Goal: Find specific page/section: Find specific page/section

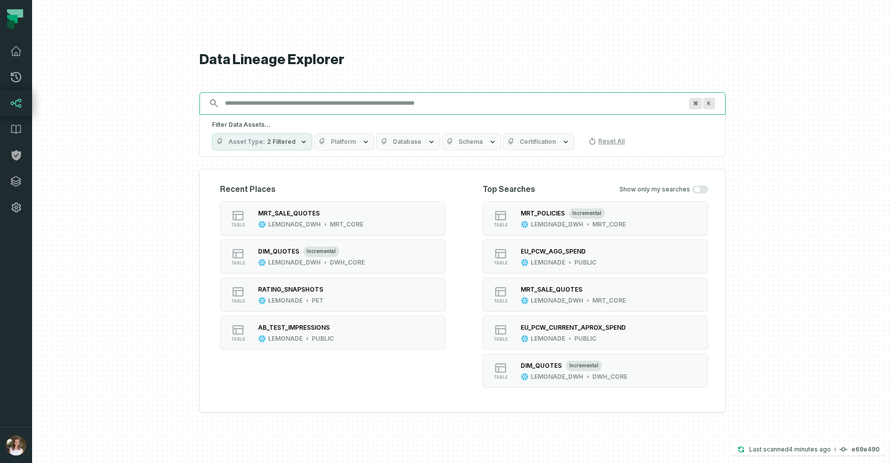
click at [414, 106] on input "Discovery Provider cmdk menu" at bounding box center [453, 103] width 469 height 16
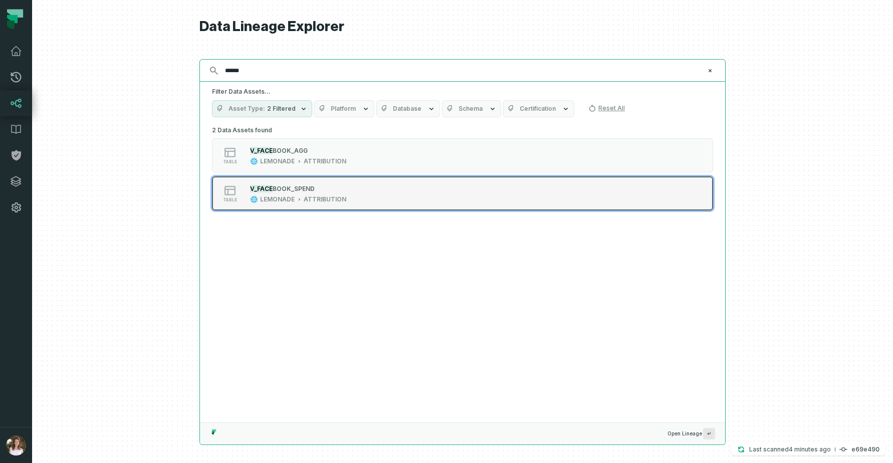
type input "******"
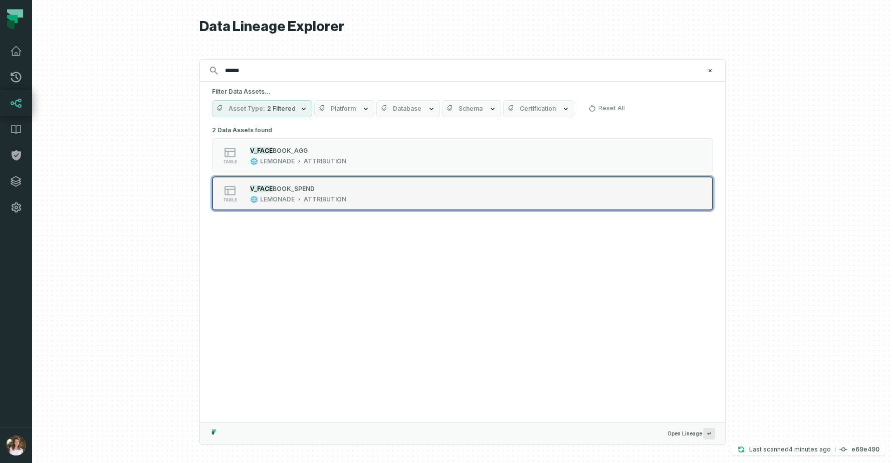
click at [349, 192] on div "table V_FACE BOOK_SPEND LEMONADE ATTRIBUTION" at bounding box center [339, 193] width 251 height 20
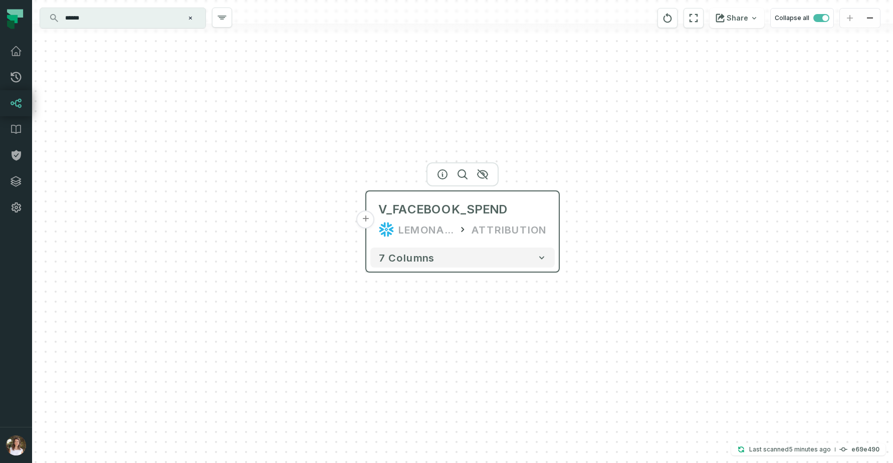
click at [368, 217] on button "+" at bounding box center [366, 220] width 18 height 18
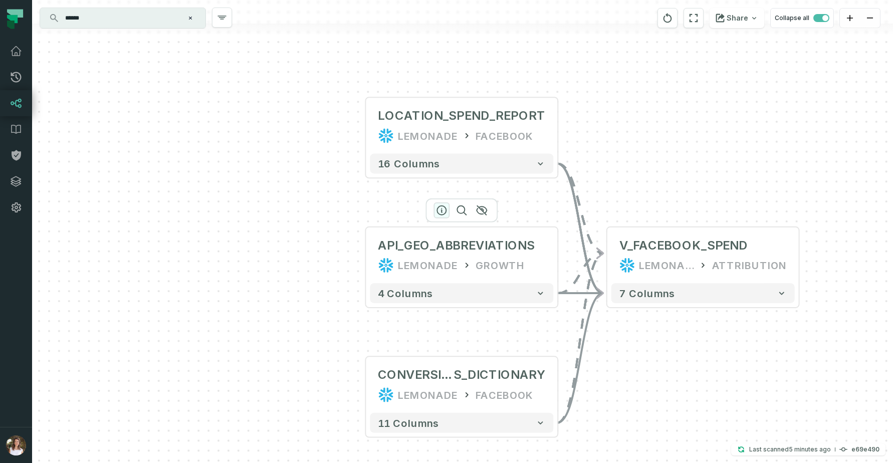
click at [437, 209] on icon "button" at bounding box center [441, 210] width 9 height 9
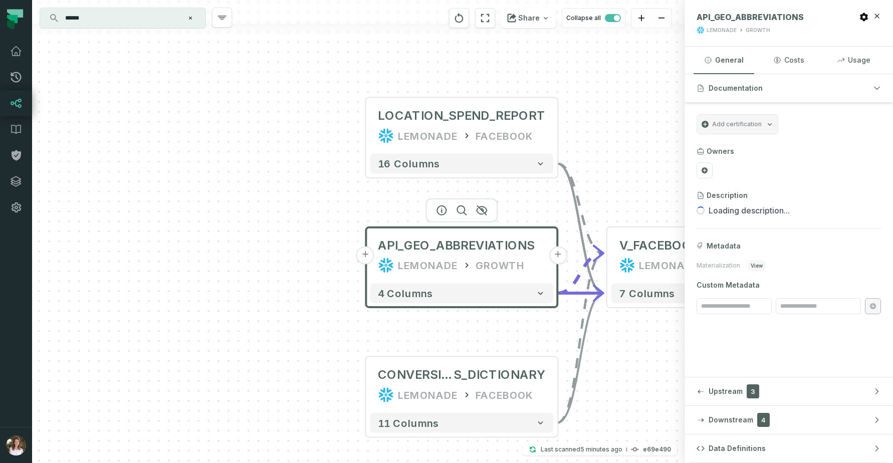
click at [367, 258] on button "+" at bounding box center [365, 256] width 18 height 18
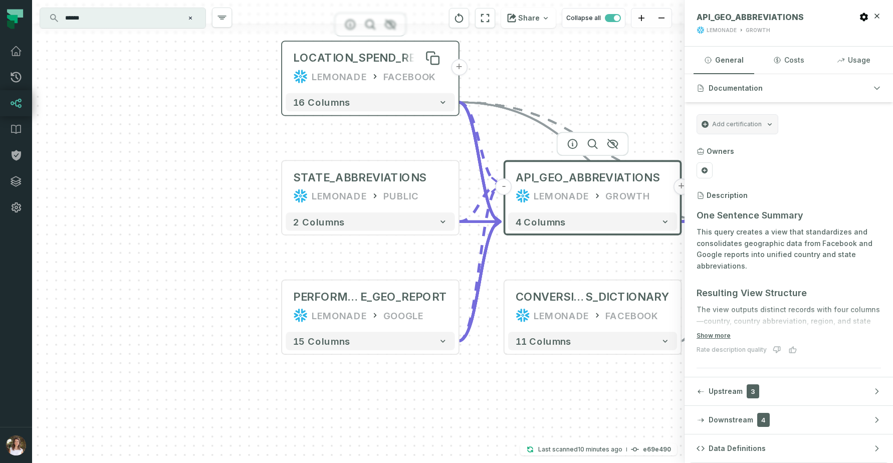
click at [350, 55] on div "LOCATION_SPEND_REPORT" at bounding box center [370, 58] width 154 height 15
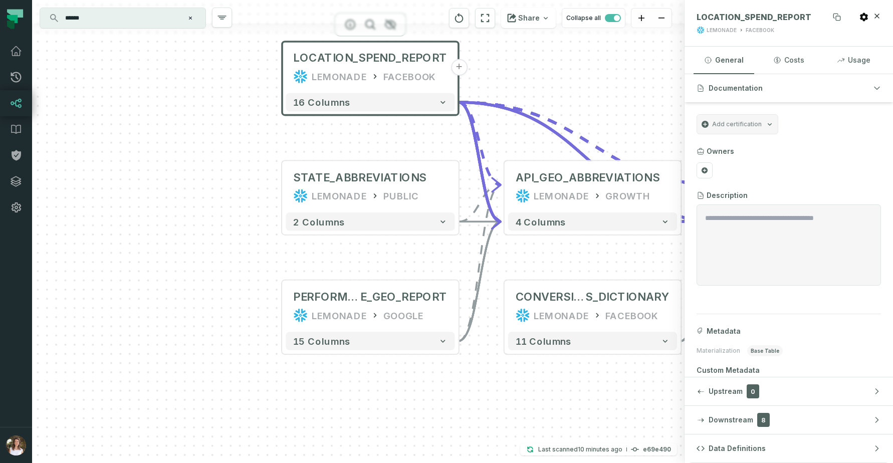
click at [789, 16] on span "LOCATION_SPEND_REPORT" at bounding box center [754, 17] width 115 height 10
copy span "LOCATION_SPEND_REPORT"
click at [349, 265] on icon "button" at bounding box center [350, 263] width 9 height 9
